Goal: Use online tool/utility: Use online tool/utility

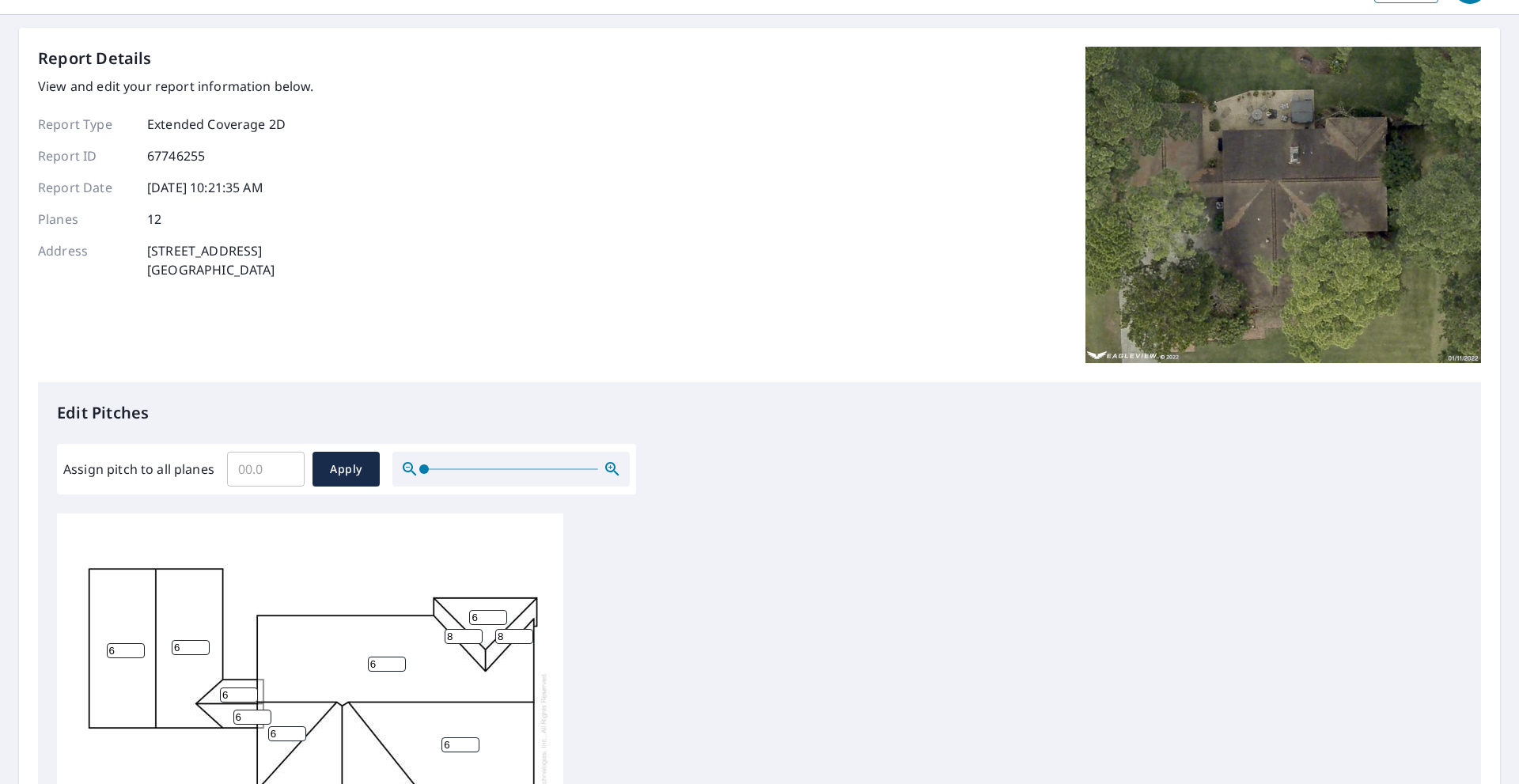
scroll to position [211, 0]
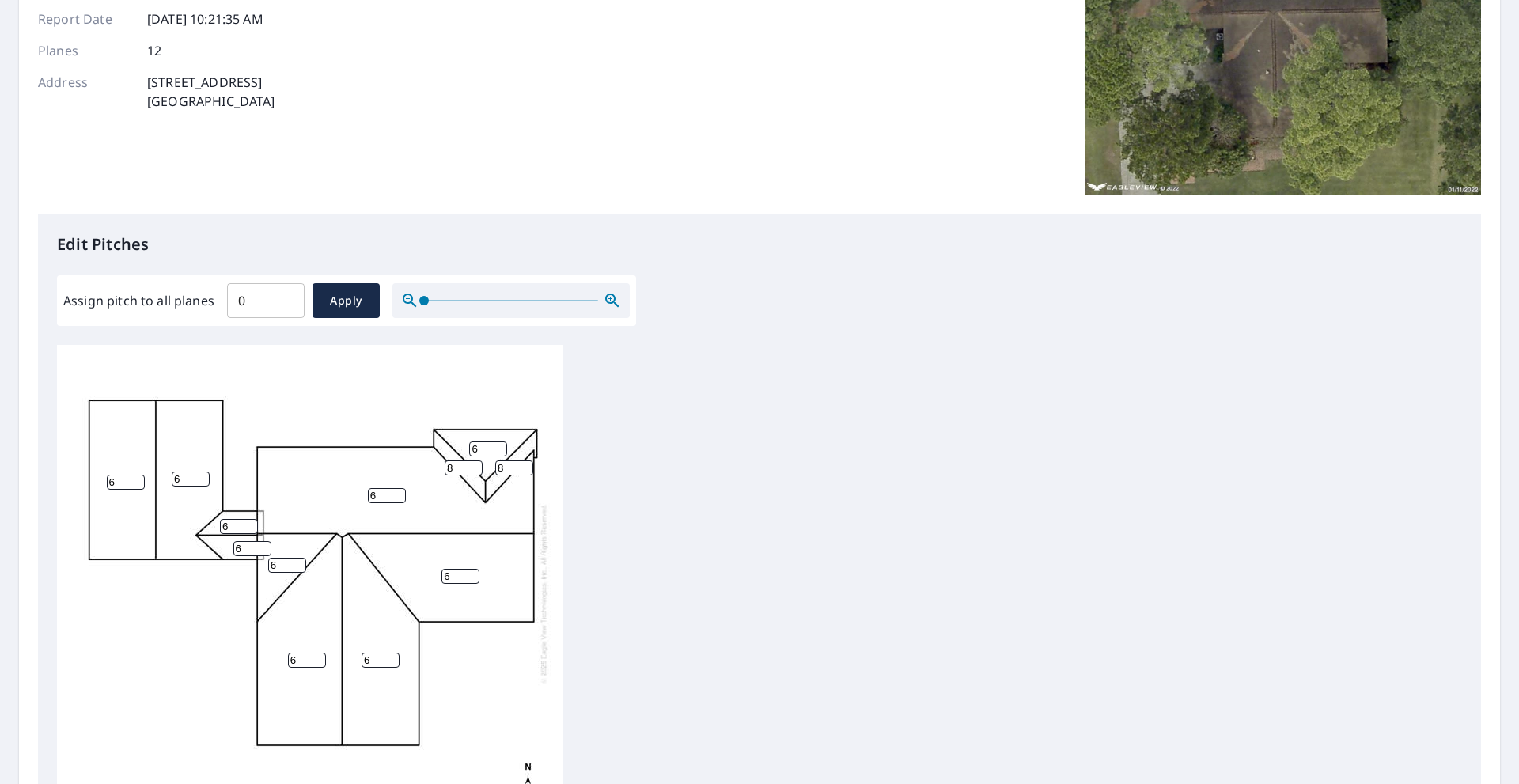
click at [284, 304] on input "0" at bounding box center [266, 300] width 77 height 44
click at [286, 292] on input "0.1" at bounding box center [266, 300] width 77 height 44
click at [286, 292] on input "0.2" at bounding box center [266, 300] width 77 height 44
click at [286, 292] on input "0.3" at bounding box center [266, 300] width 77 height 44
click at [286, 292] on input "0.4" at bounding box center [266, 300] width 77 height 44
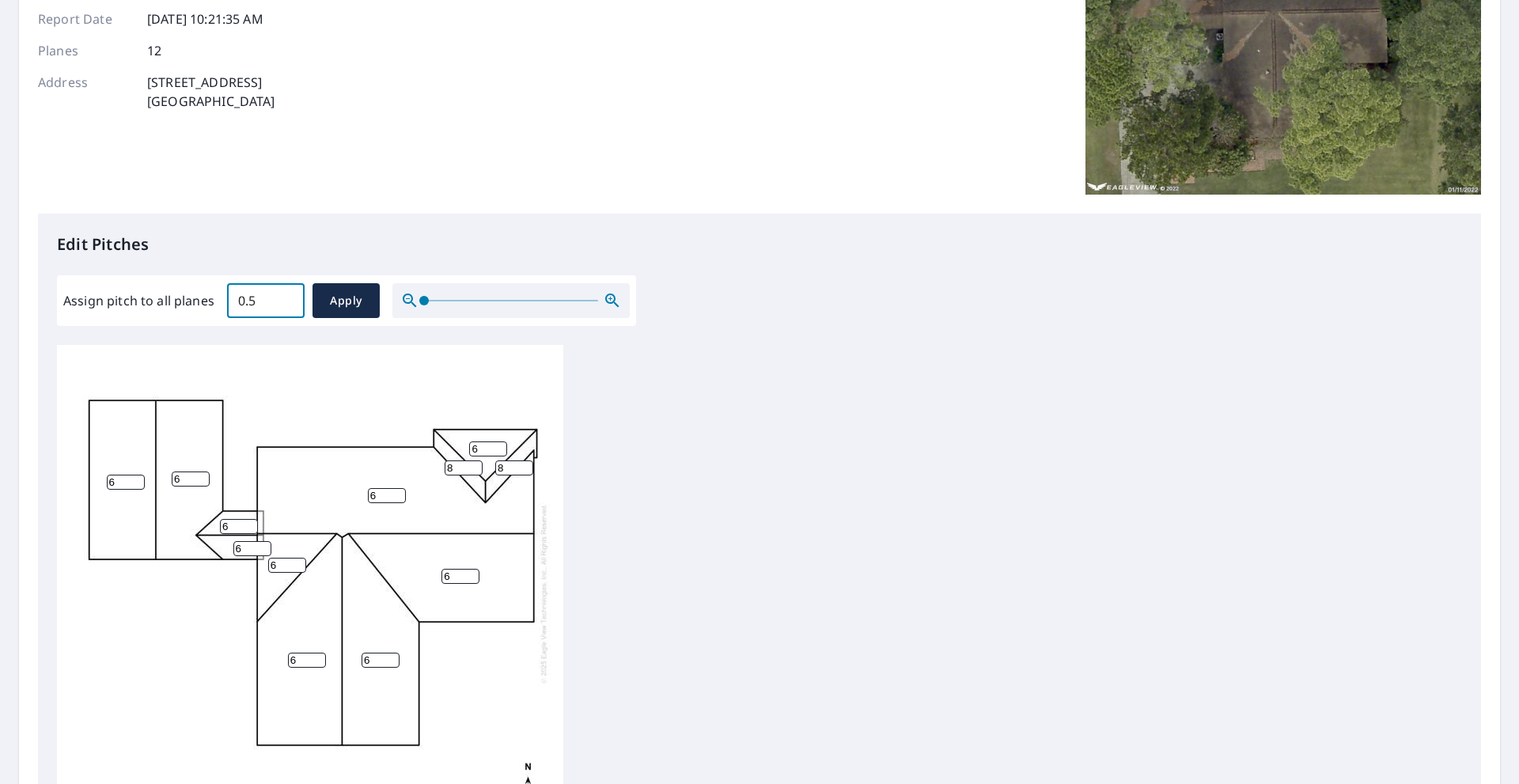
click at [287, 292] on input "0.5" at bounding box center [266, 300] width 77 height 44
click at [287, 292] on input "0.6" at bounding box center [266, 300] width 77 height 44
click at [289, 292] on input "0.7" at bounding box center [266, 300] width 77 height 44
type input "0"
type input "4"
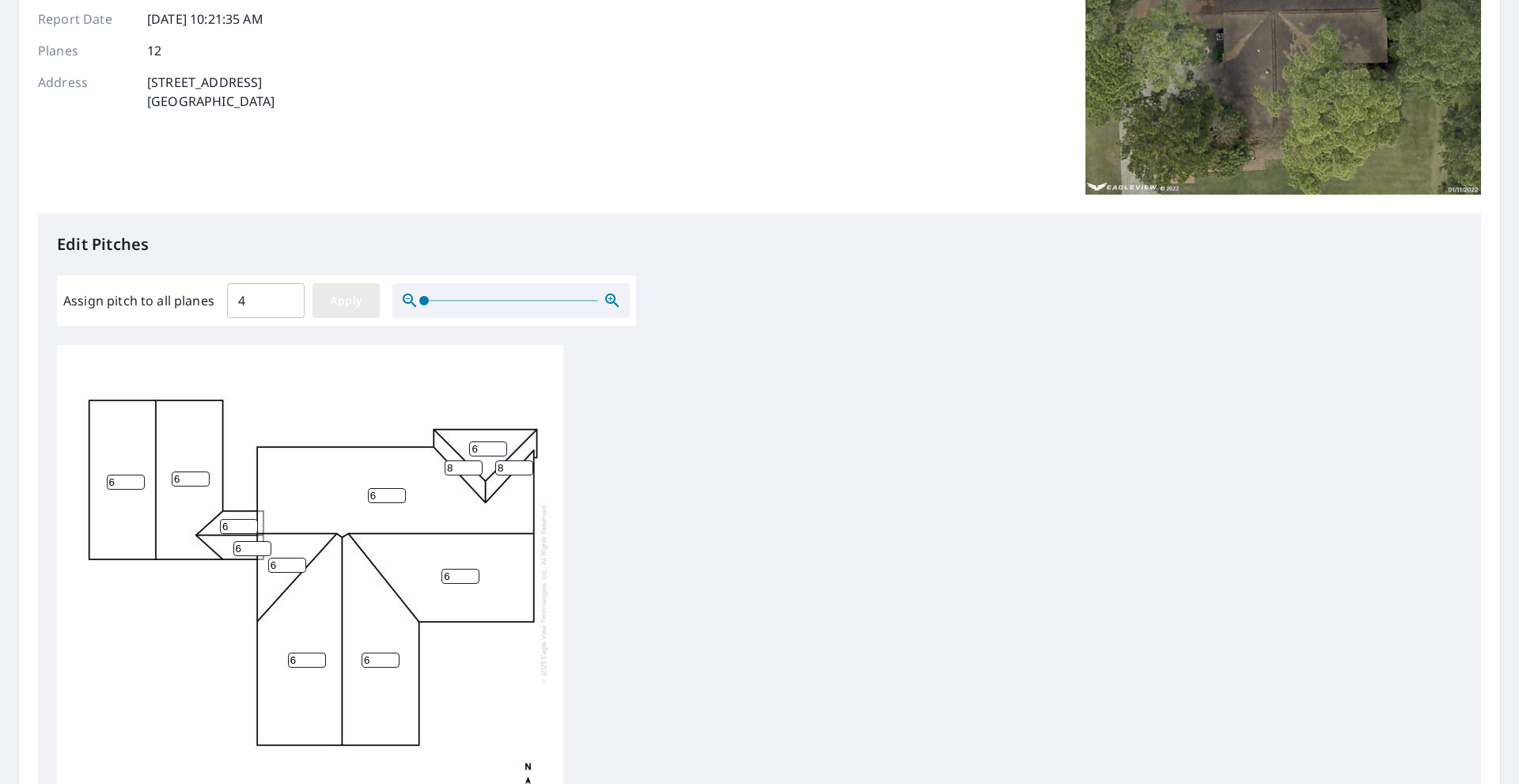
click at [338, 301] on span "Apply" at bounding box center [346, 300] width 42 height 20
type input "4"
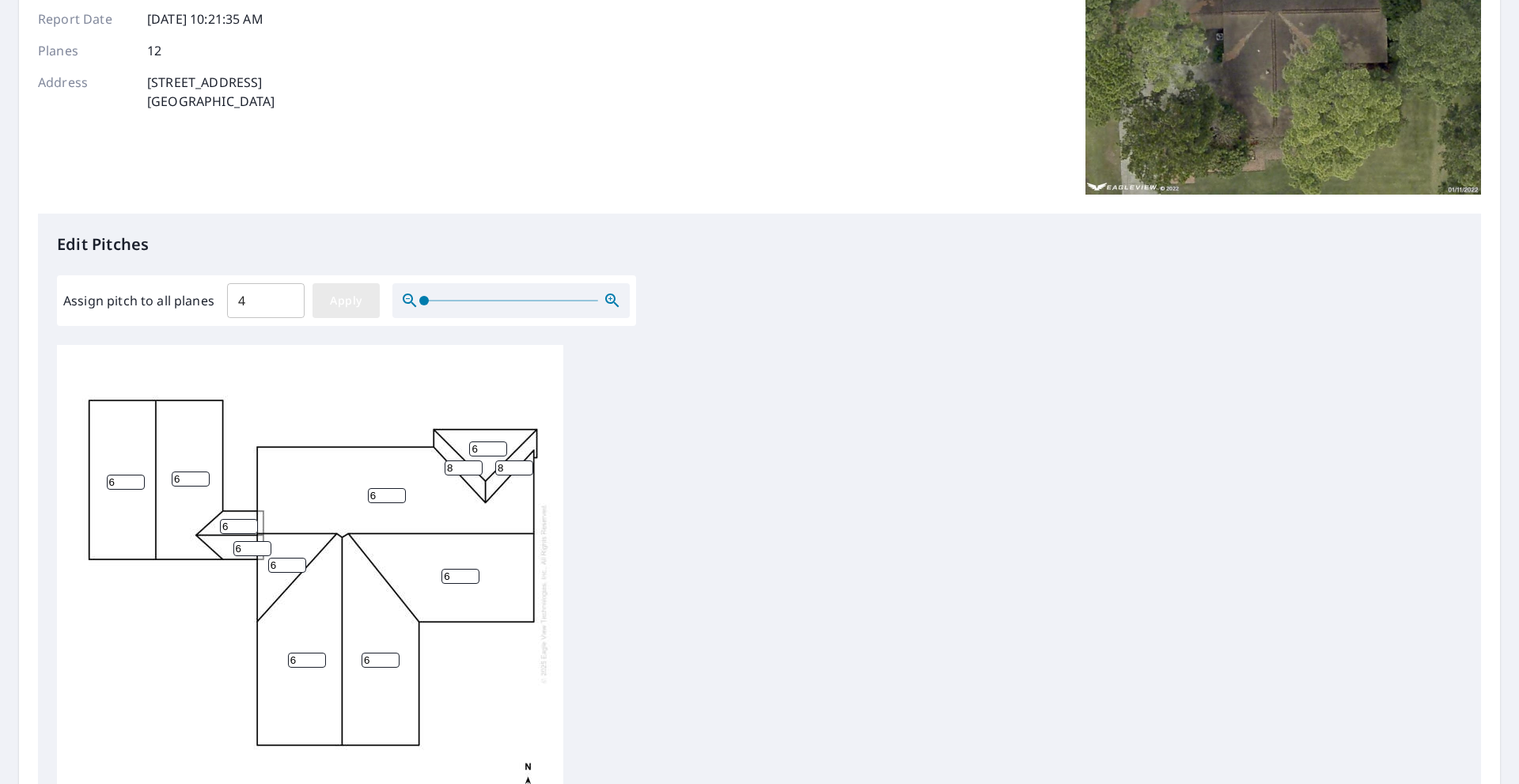
type input "4"
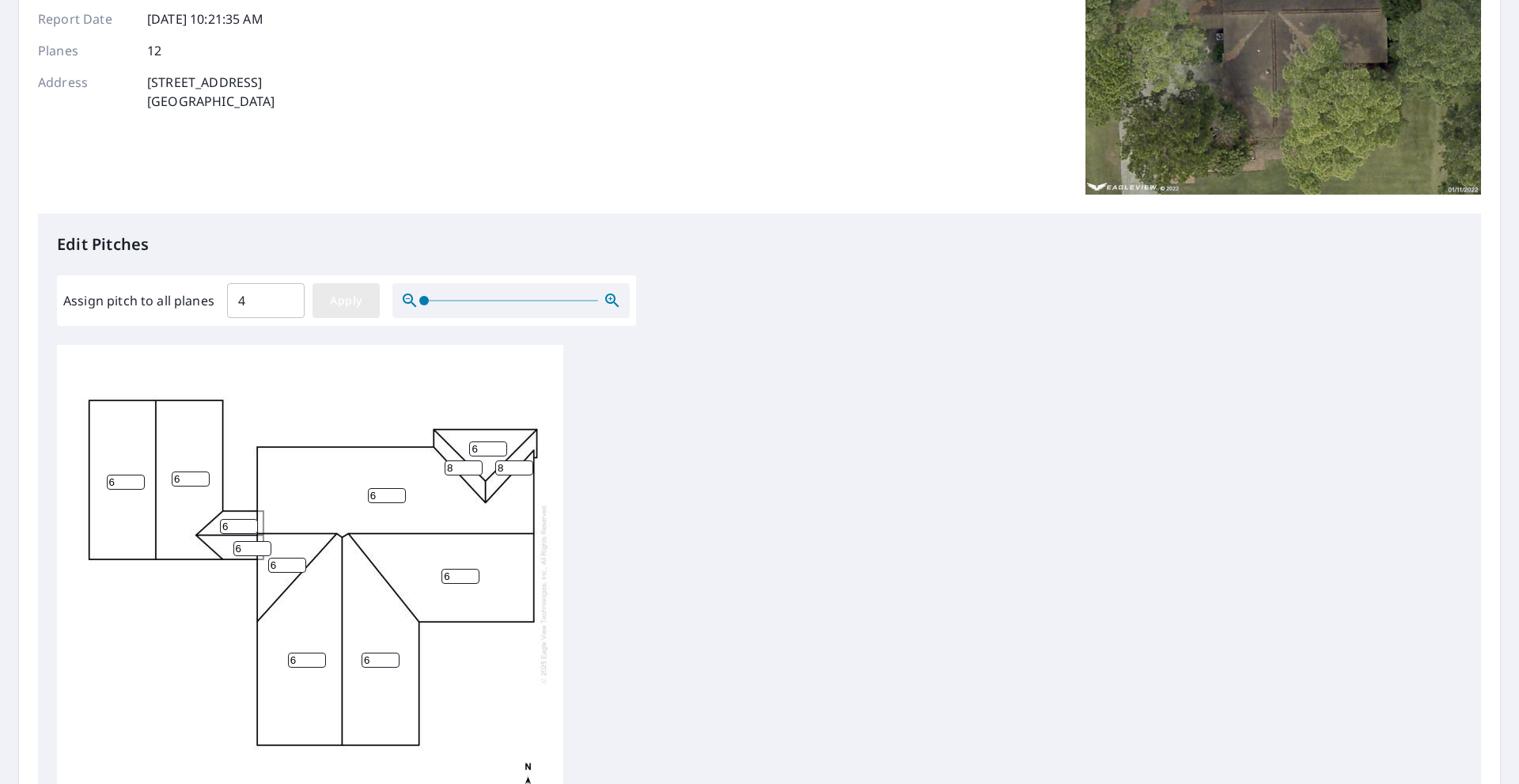
type input "4"
click at [488, 447] on input "4" at bounding box center [488, 448] width 38 height 15
type input "5"
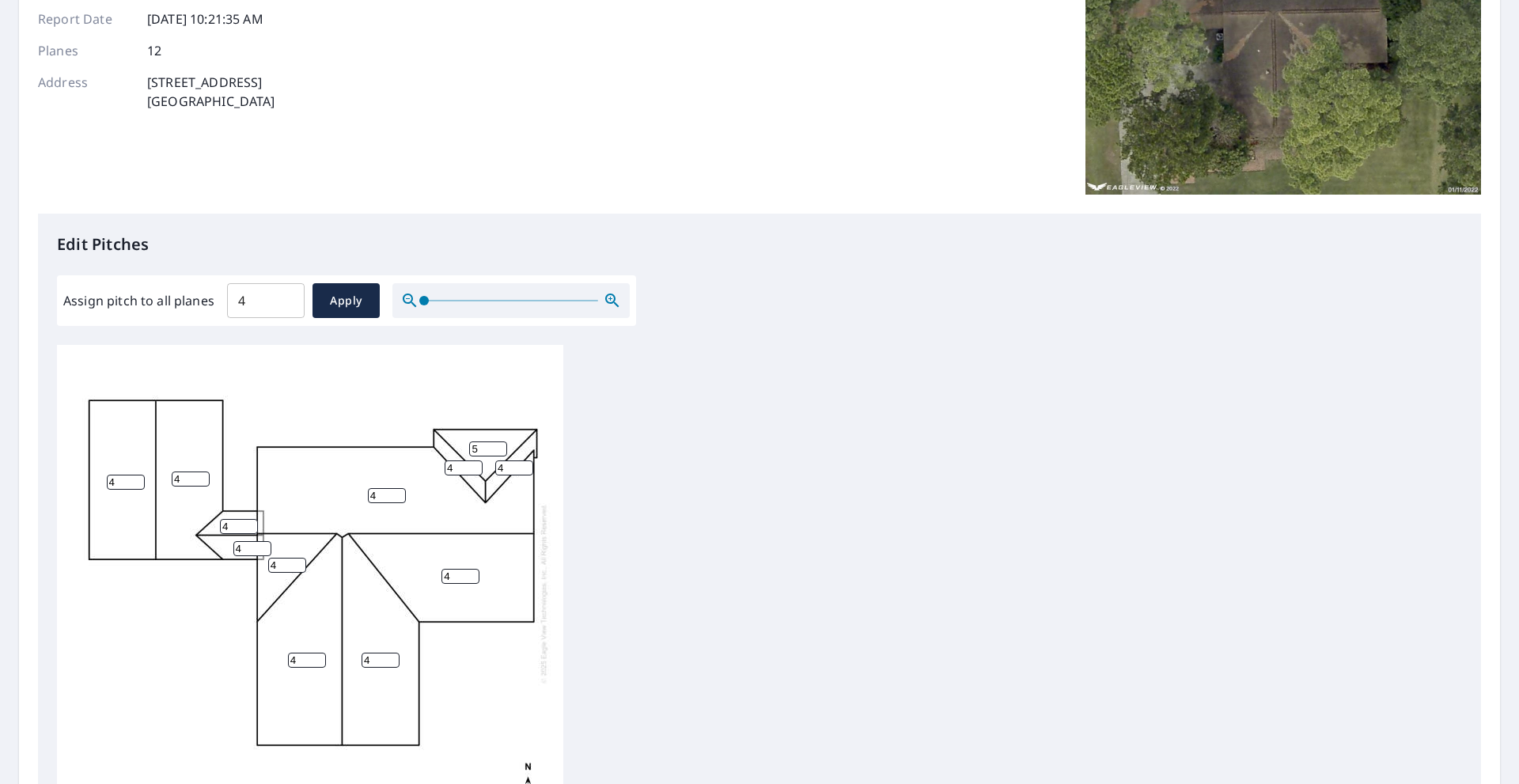
click at [500, 443] on input "5" at bounding box center [488, 448] width 38 height 15
click at [465, 465] on input "4" at bounding box center [463, 468] width 38 height 15
type input "5"
click at [473, 463] on input "5" at bounding box center [463, 468] width 38 height 15
click at [510, 464] on input "4" at bounding box center [514, 468] width 38 height 15
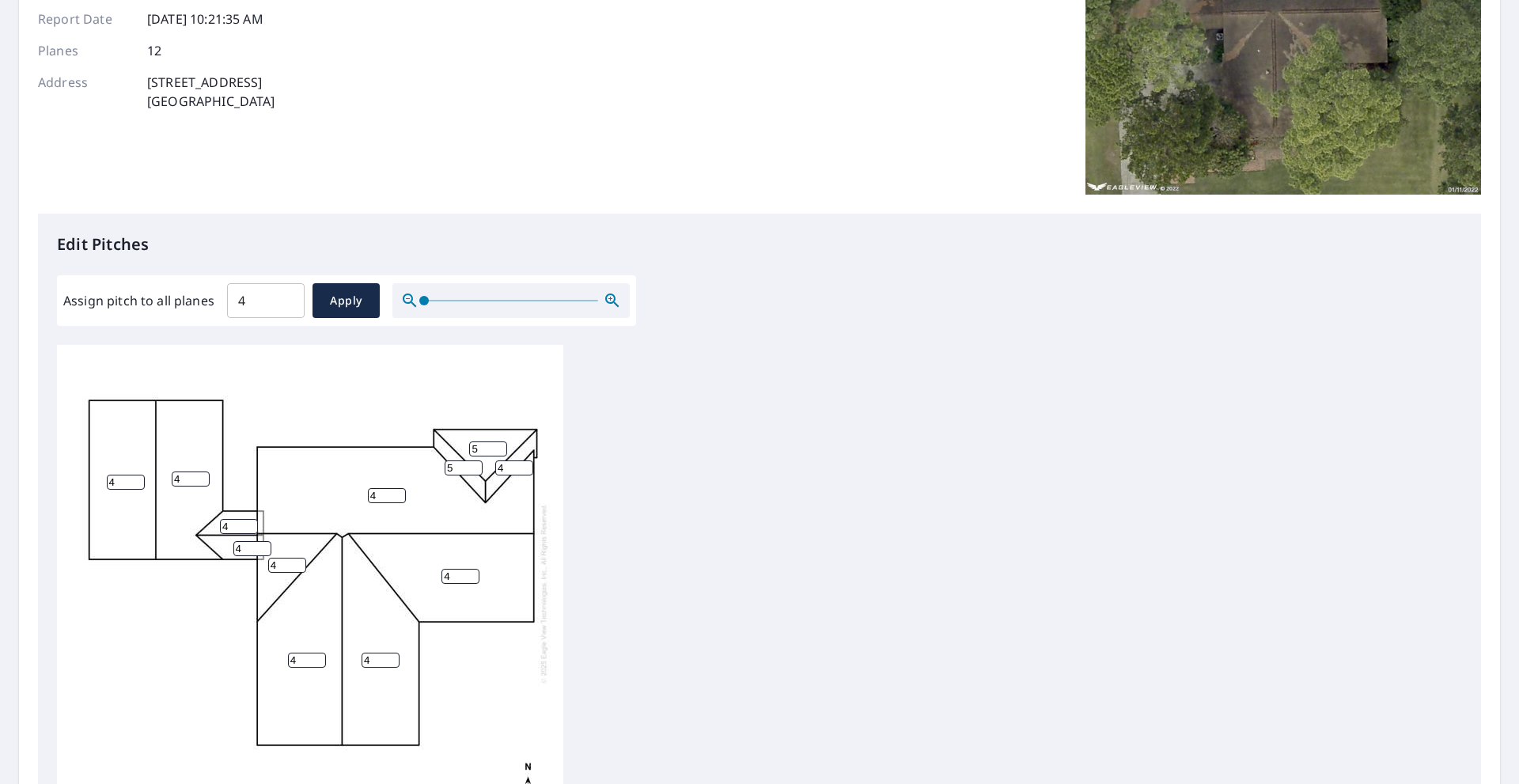
click at [525, 460] on input "4" at bounding box center [514, 468] width 38 height 15
type input "5"
click at [523, 463] on input "5" at bounding box center [514, 468] width 38 height 15
click at [195, 481] on input "3" at bounding box center [190, 479] width 38 height 15
click at [202, 474] on input "4" at bounding box center [190, 479] width 38 height 15
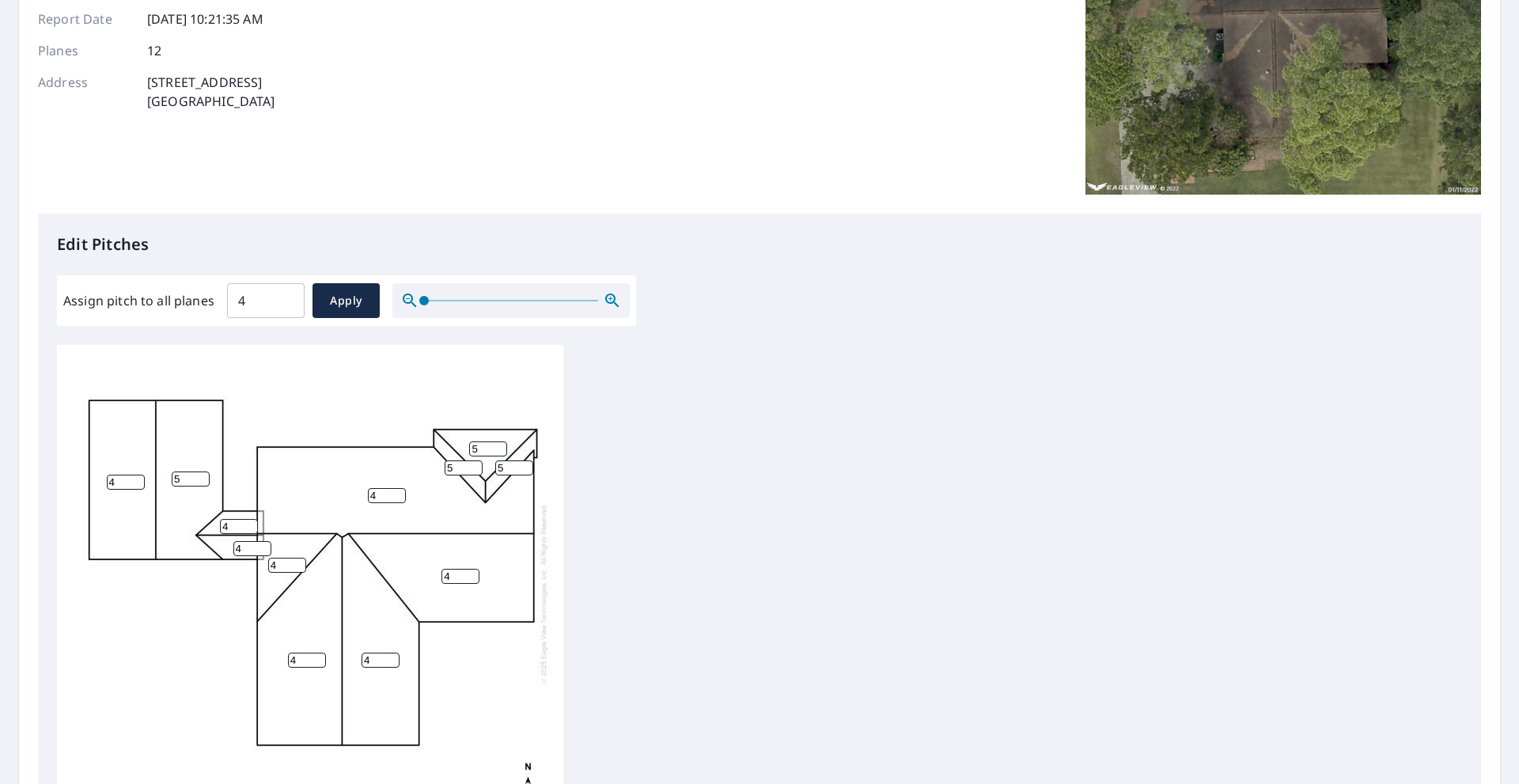
type input "5"
click at [202, 474] on input "5" at bounding box center [190, 479] width 38 height 15
click at [129, 483] on input "3" at bounding box center [125, 482] width 38 height 15
click at [133, 476] on input "4" at bounding box center [125, 482] width 38 height 15
type input "5"
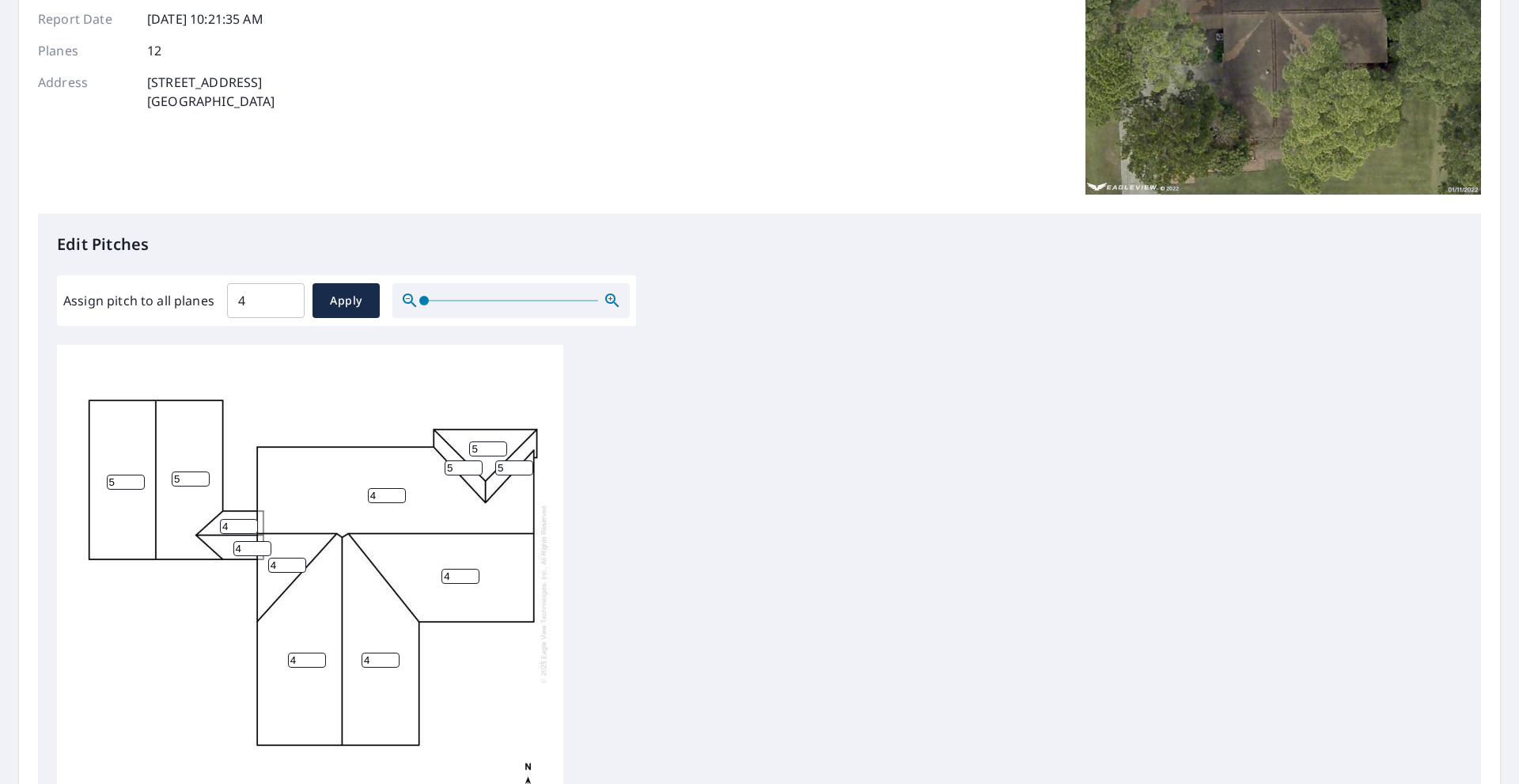
click at [133, 476] on input "5" at bounding box center [125, 482] width 38 height 15
type input "5"
click at [251, 520] on input "5" at bounding box center [239, 526] width 38 height 15
type input "5"
click at [264, 542] on input "5" at bounding box center [252, 548] width 38 height 15
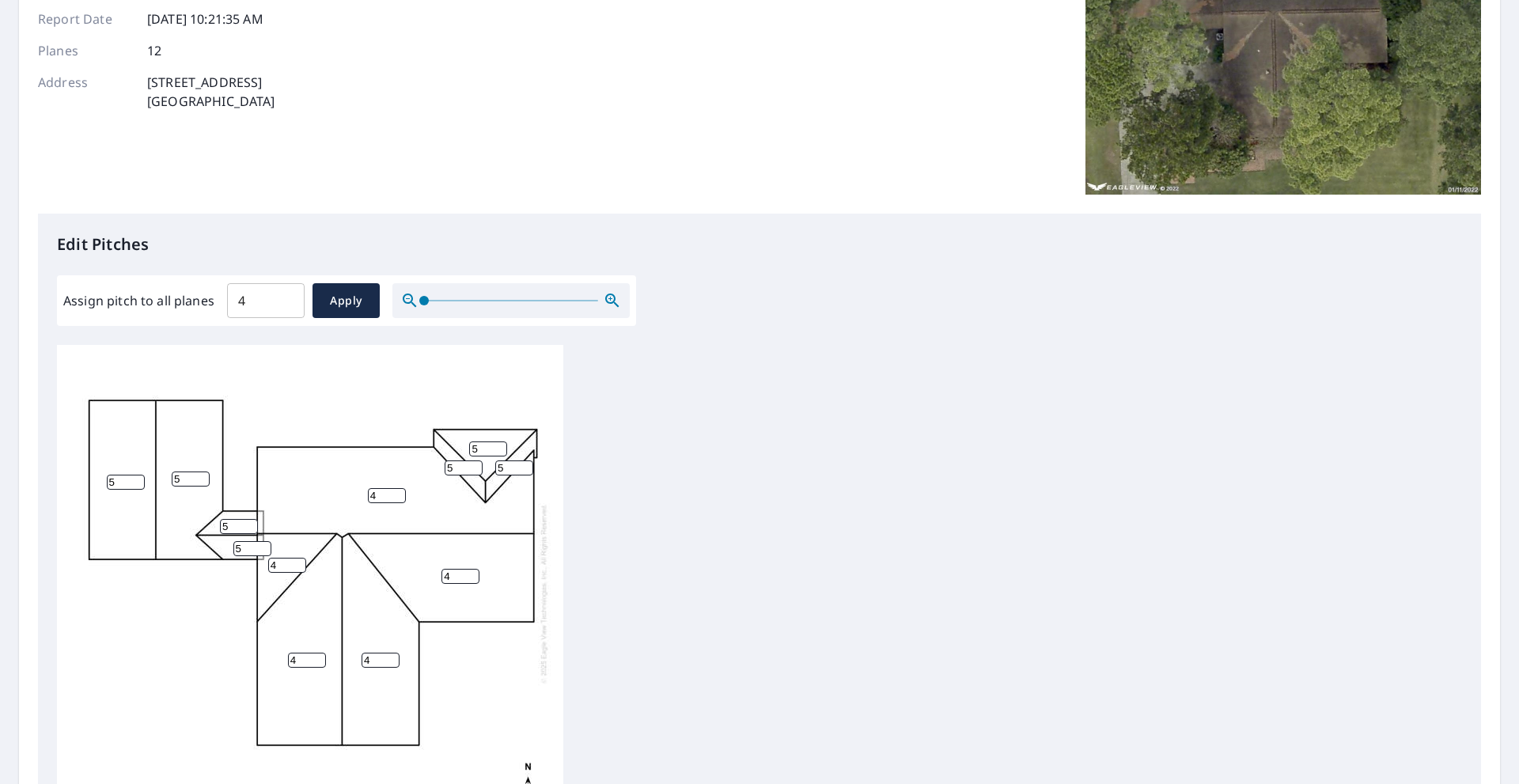
click at [386, 404] on div "4 4 4 4 5 5 4 5 5 5 5 5" at bounding box center [310, 593] width 506 height 496
click at [645, 485] on div "4 4 4 4 5 5 4 5 5 5 5 5" at bounding box center [760, 593] width 1405 height 496
click at [160, 596] on div "4 4 4 4 5 5 4 5 5 5 5 5" at bounding box center [310, 589] width 506 height 496
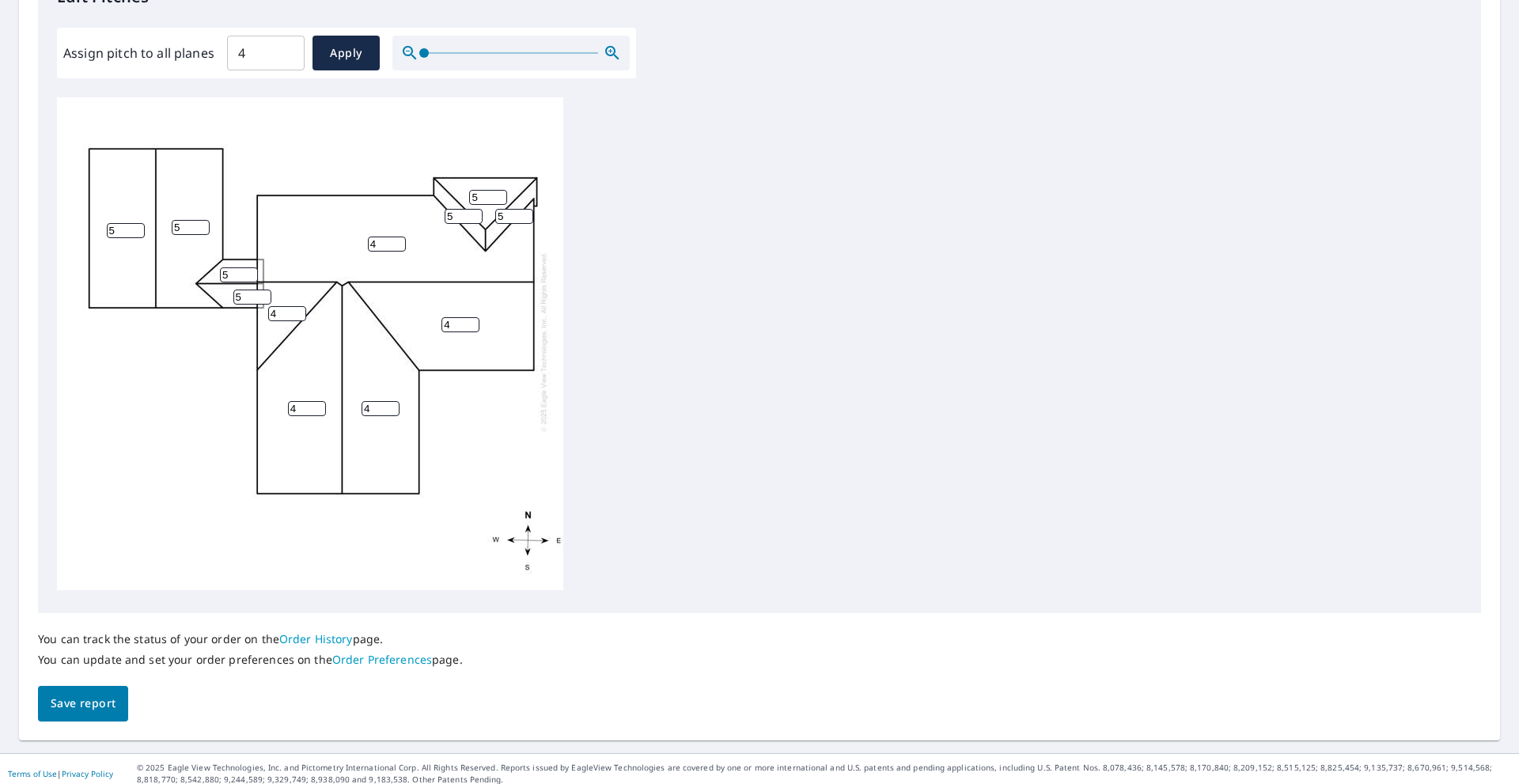
scroll to position [468, 0]
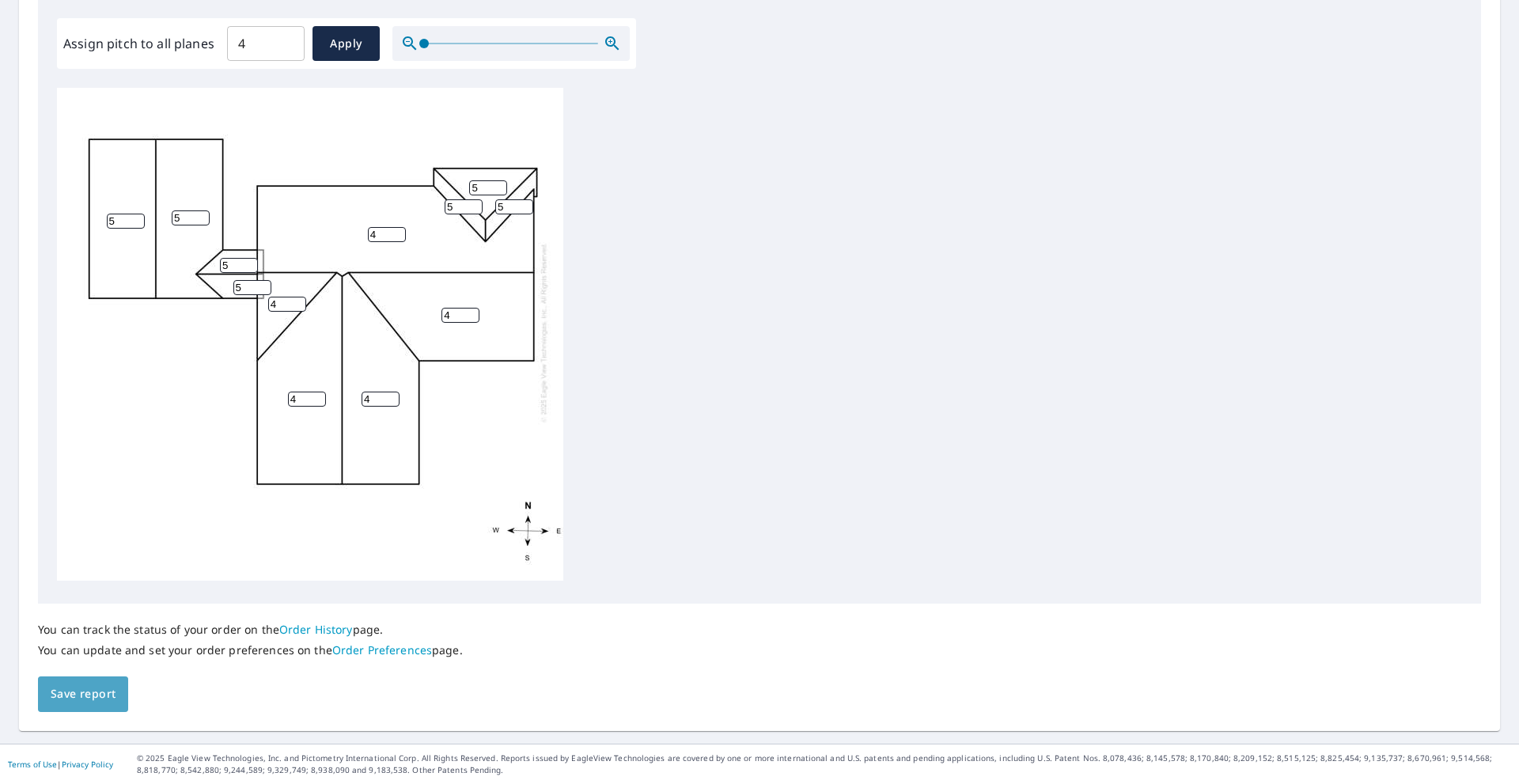
click at [95, 697] on span "Save report" at bounding box center [83, 694] width 65 height 20
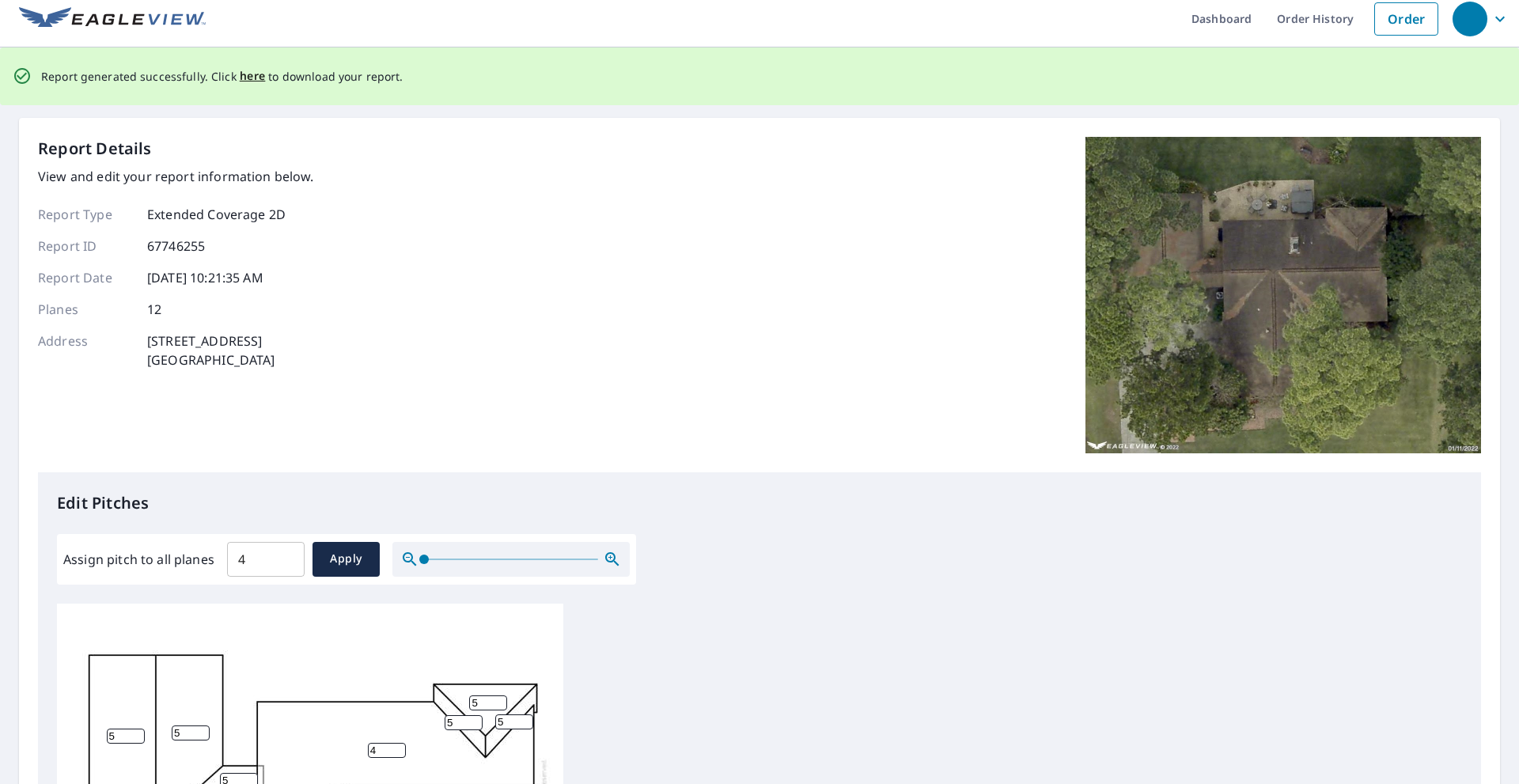
scroll to position [0, 0]
